Goal: Information Seeking & Learning: Learn about a topic

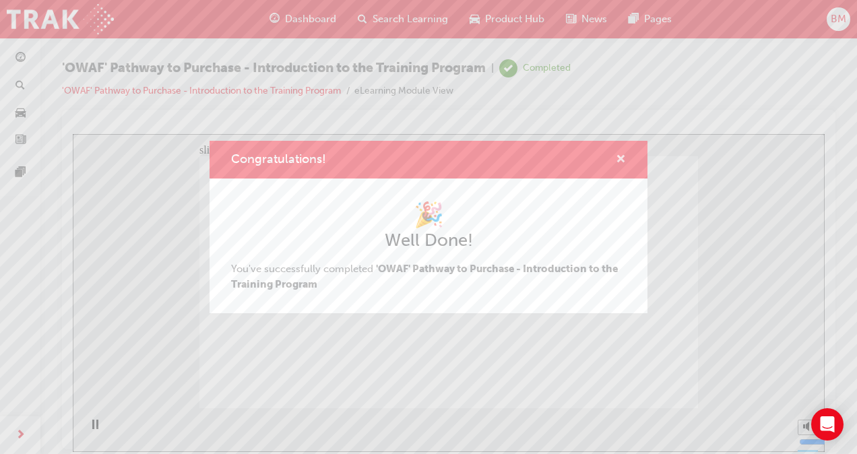
click at [622, 158] on span "cross-icon" at bounding box center [621, 160] width 10 height 12
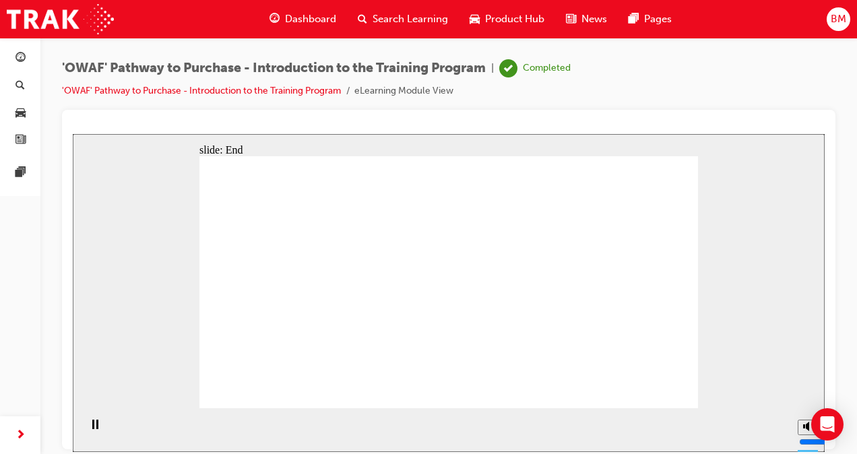
click at [148, 89] on link "'OWAF' Pathway to Purchase - Introduction to the Training Program" at bounding box center [201, 90] width 279 height 11
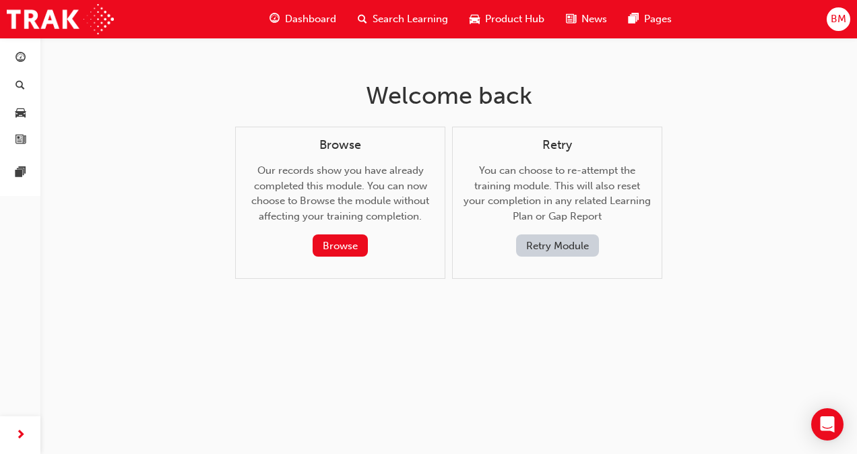
click at [302, 15] on span "Dashboard" at bounding box center [310, 18] width 51 height 15
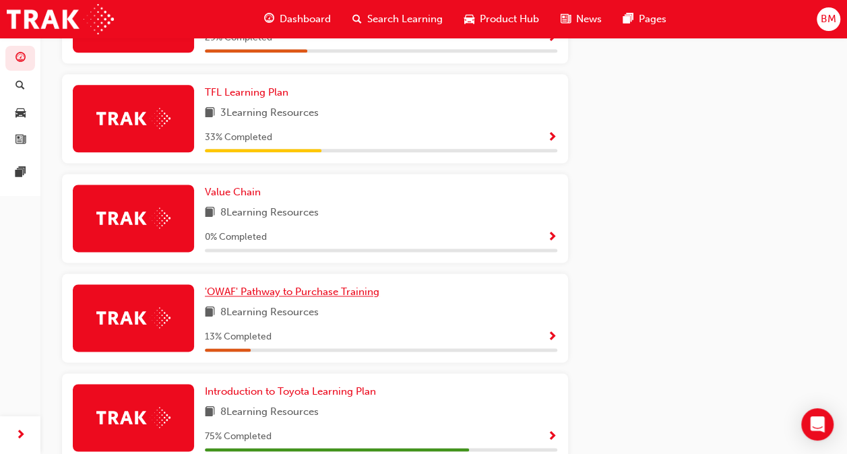
scroll to position [872, 0]
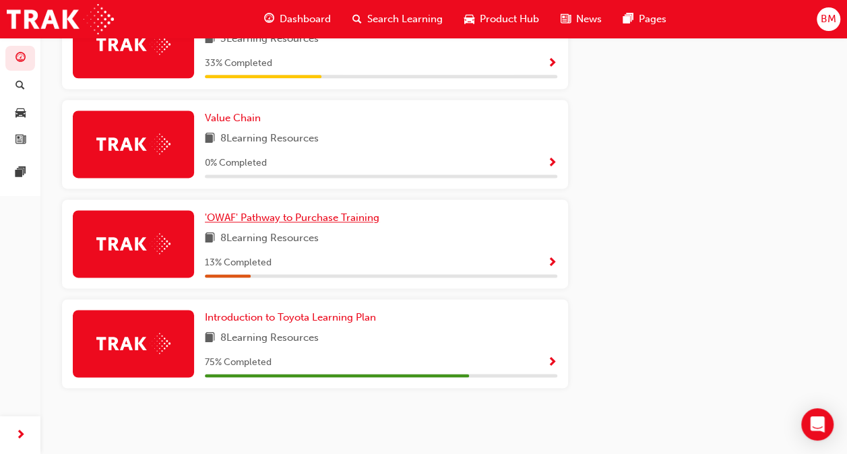
click at [364, 219] on span "'OWAF' Pathway to Purchase Training" at bounding box center [292, 218] width 174 height 12
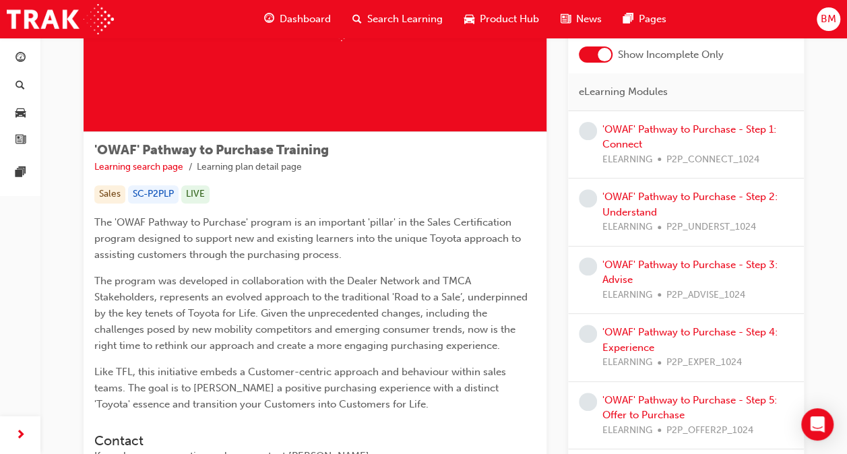
scroll to position [32, 0]
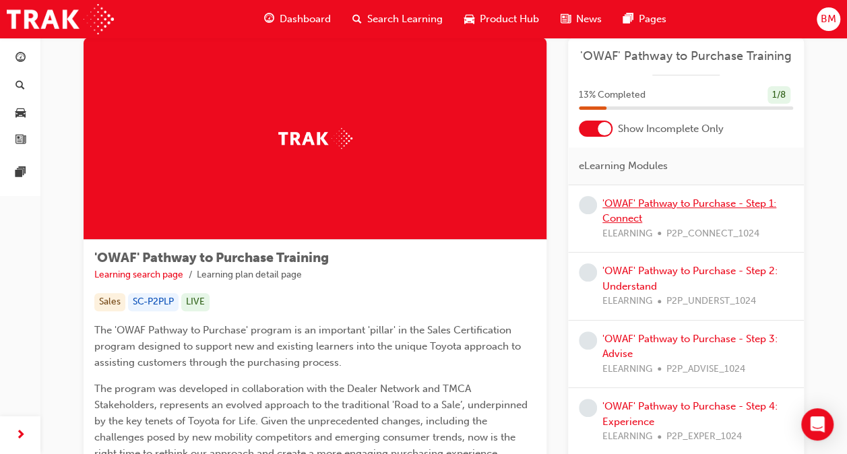
click at [691, 198] on link "'OWAF' Pathway to Purchase - Step 1: Connect" at bounding box center [689, 211] width 174 height 28
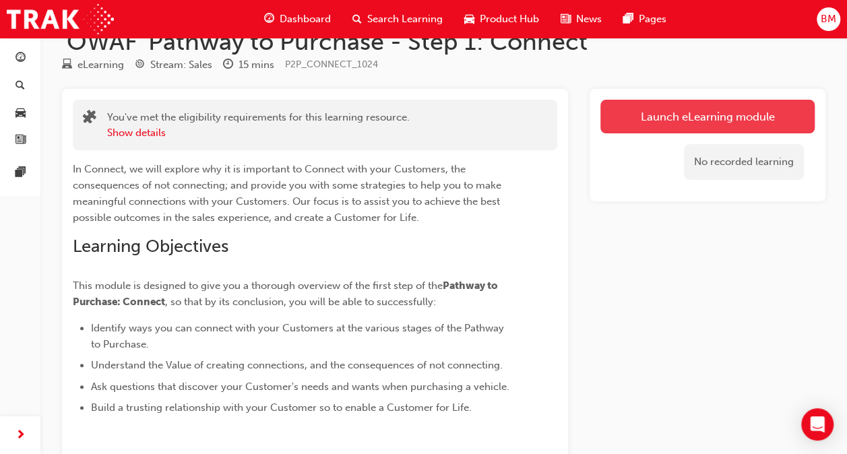
click at [654, 125] on link "Launch eLearning module" at bounding box center [707, 117] width 214 height 34
